Goal: Transaction & Acquisition: Book appointment/travel/reservation

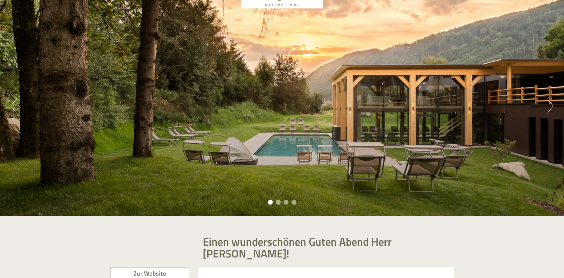
scroll to position [62, 0]
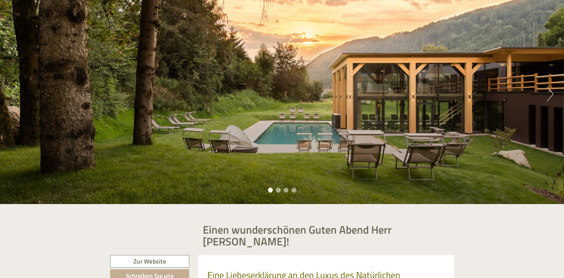
drag, startPoint x: 324, startPoint y: 182, endPoint x: 267, endPoint y: 189, distance: 57.5
click at [322, 183] on div "Previous Next 1 2 3 4" at bounding box center [282, 94] width 564 height 220
click at [275, 189] on ul "1 2 3 4" at bounding box center [282, 190] width 564 height 7
click at [277, 189] on li "2" at bounding box center [278, 190] width 5 height 5
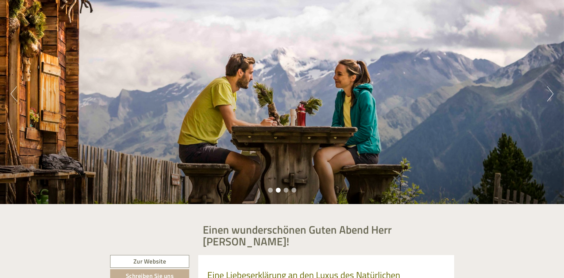
click at [284, 189] on li "3" at bounding box center [286, 190] width 5 height 5
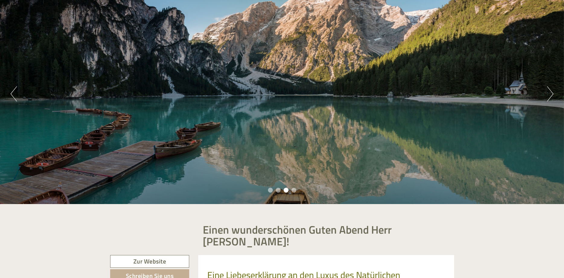
click at [295, 191] on li "4" at bounding box center [293, 190] width 5 height 5
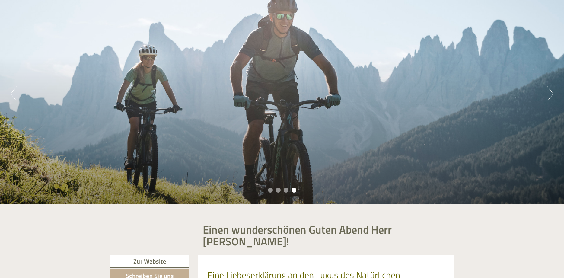
click at [269, 189] on li "1" at bounding box center [270, 190] width 5 height 5
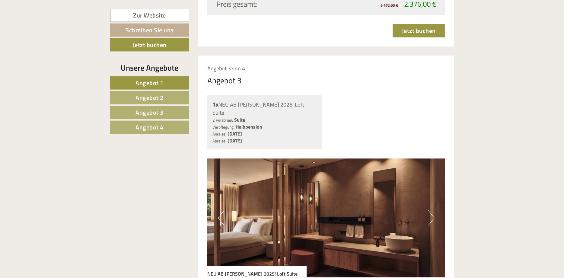
scroll to position [1508, 0]
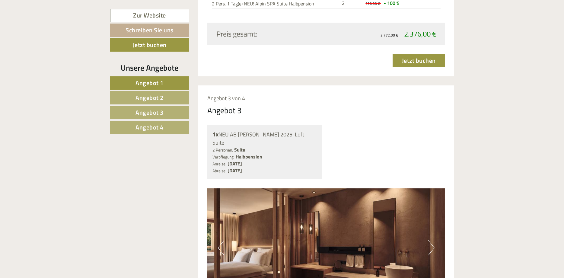
drag, startPoint x: 145, startPoint y: 121, endPoint x: 145, endPoint y: 125, distance: 4.2
click at [145, 122] on link "Angebot 4" at bounding box center [149, 127] width 79 height 13
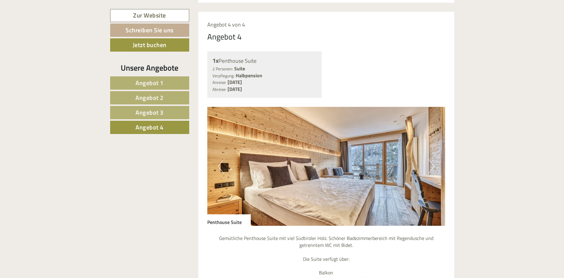
click at [145, 125] on span "Angebot 4" at bounding box center [149, 126] width 28 height 9
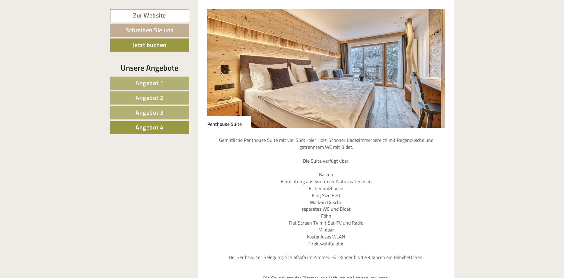
scroll to position [600, 0]
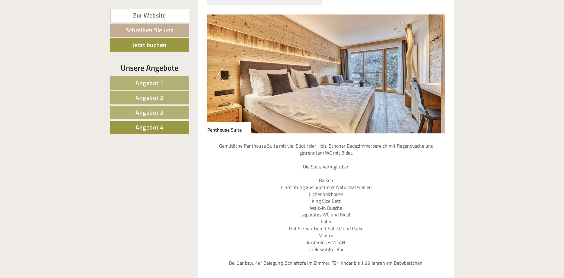
click at [427, 62] on img at bounding box center [326, 73] width 238 height 119
click at [433, 66] on button "Next" at bounding box center [431, 73] width 6 height 15
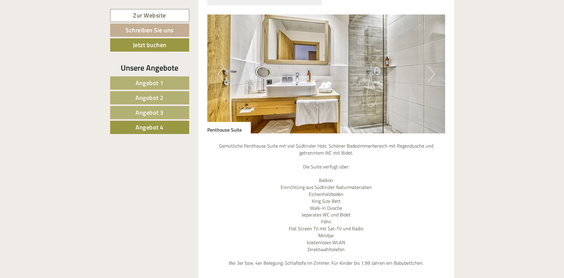
click at [433, 66] on button "Next" at bounding box center [431, 73] width 6 height 15
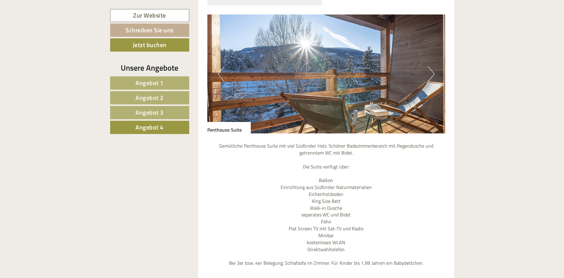
click at [433, 66] on button "Next" at bounding box center [431, 73] width 6 height 15
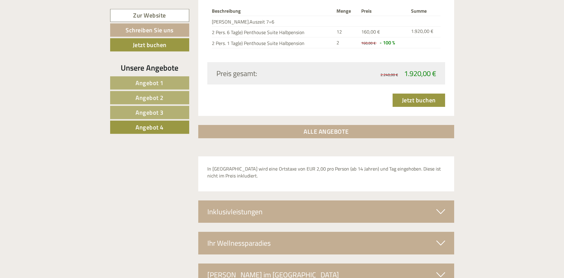
scroll to position [925, 0]
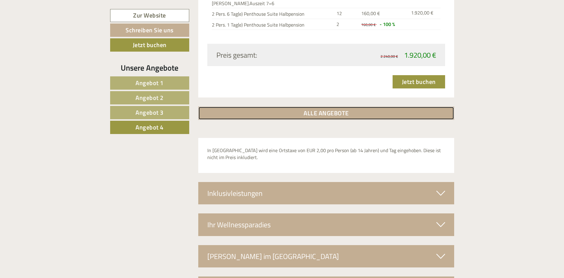
click at [322, 106] on link "ALLE ANGEBOTE" at bounding box center [326, 112] width 256 height 13
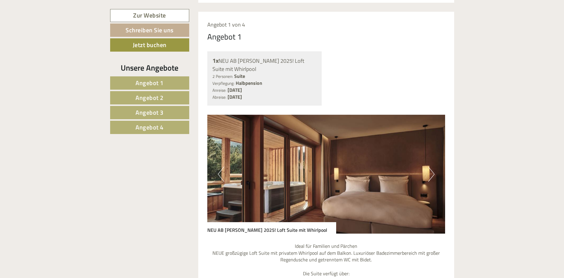
click at [144, 128] on span "Angebot 4" at bounding box center [149, 126] width 28 height 9
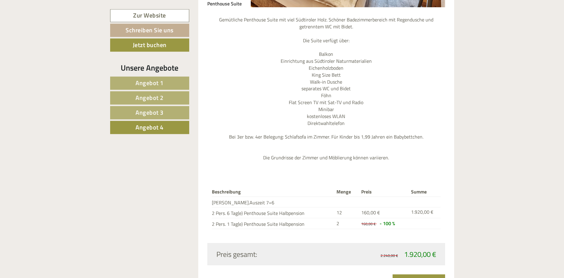
scroll to position [754, 0]
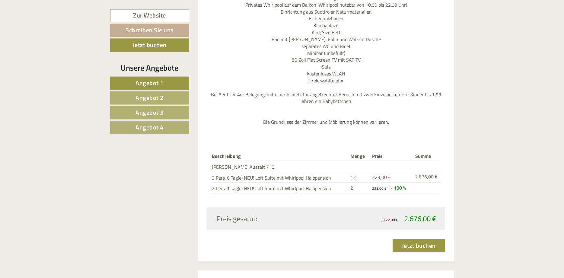
scroll to position [800, 0]
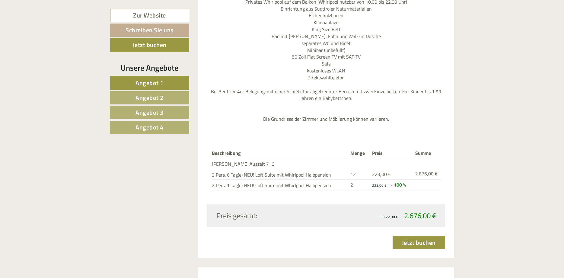
click at [162, 127] on span "Angebot 4" at bounding box center [149, 126] width 28 height 9
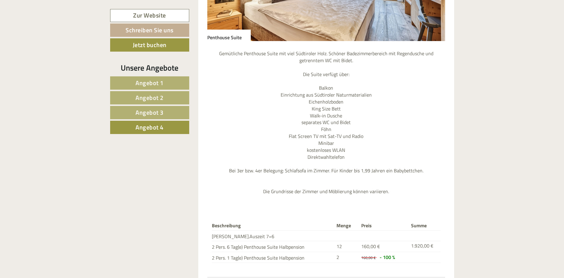
scroll to position [785, 0]
